Goal: Transaction & Acquisition: Purchase product/service

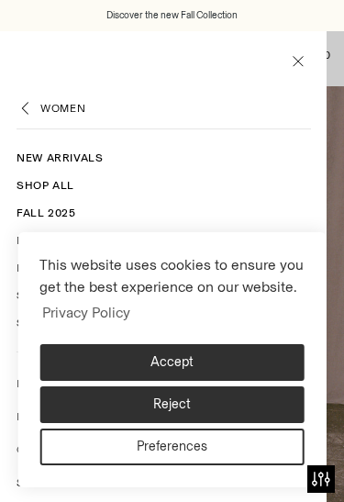
click at [215, 363] on button "Accept" at bounding box center [171, 362] width 265 height 37
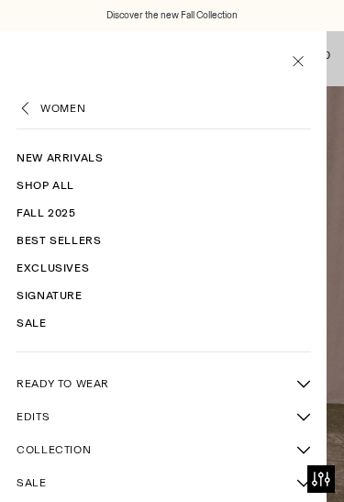
click at [109, 381] on link "READY TO WEAR" at bounding box center [152, 383] width 270 height 31
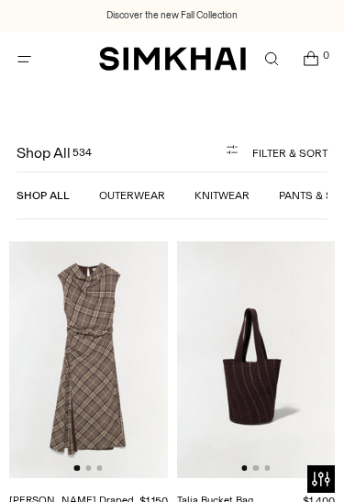
click at [27, 61] on icon "Open menu modal" at bounding box center [24, 58] width 19 height 15
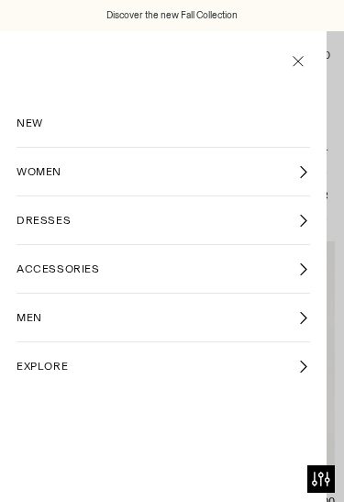
click at [308, 223] on icon at bounding box center [303, 221] width 14 height 14
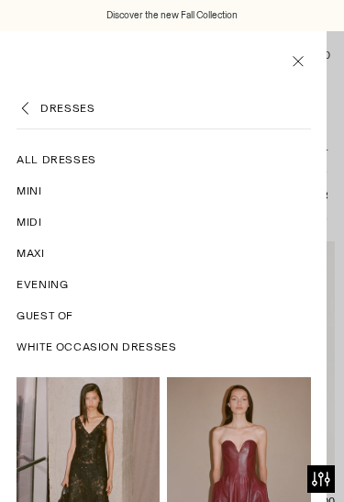
click at [79, 161] on span "All Dresses" at bounding box center [57, 159] width 80 height 17
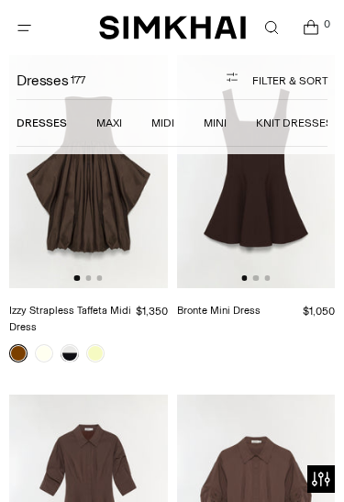
scroll to position [5980, 0]
